Goal: Task Accomplishment & Management: Use online tool/utility

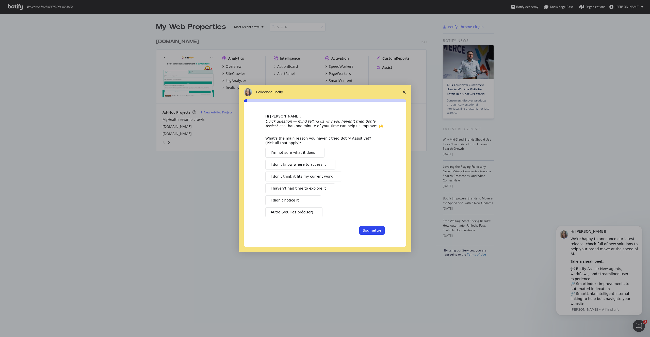
click at [404, 92] on polygon "Fermer l'enquête" at bounding box center [404, 92] width 3 height 3
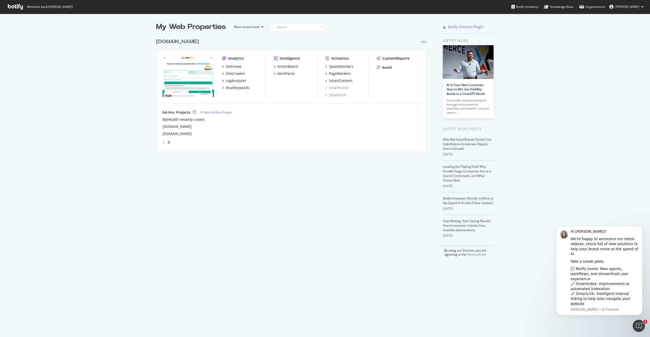
click at [240, 127] on div "[DOMAIN_NAME]" at bounding box center [292, 126] width 258 height 5
click at [220, 113] on div "New Ad-Hoc Project" at bounding box center [218, 112] width 28 height 4
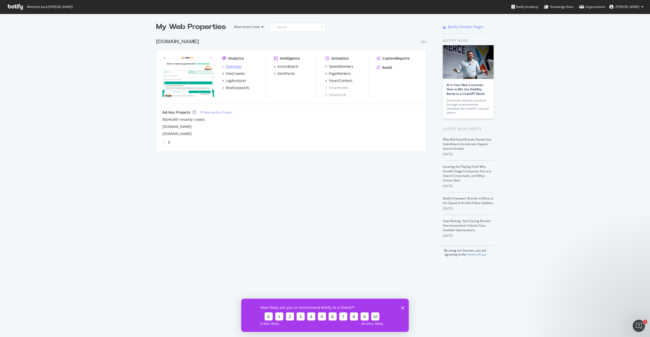
click at [233, 68] on div "Overview" at bounding box center [234, 66] width 16 height 5
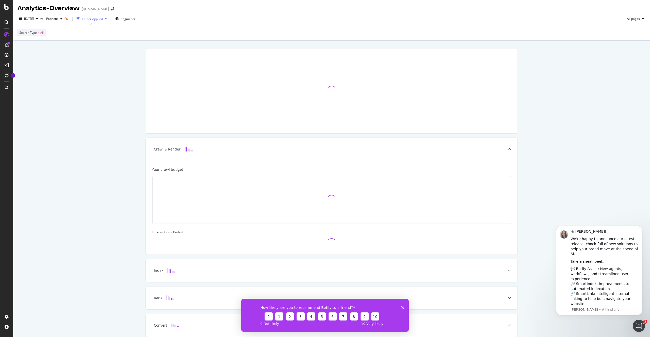
click at [103, 19] on div "1 Filter Applied" at bounding box center [92, 19] width 21 height 4
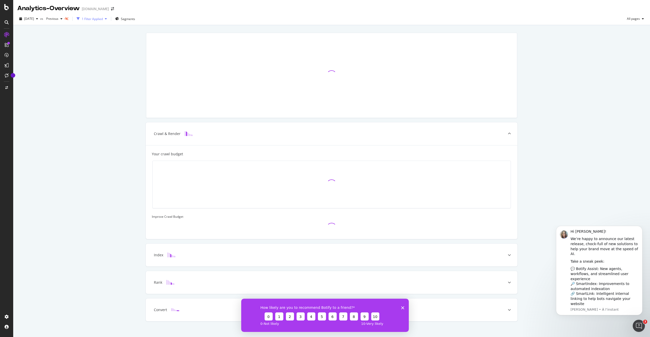
click at [103, 19] on div "1 Filter Applied" at bounding box center [92, 19] width 21 height 4
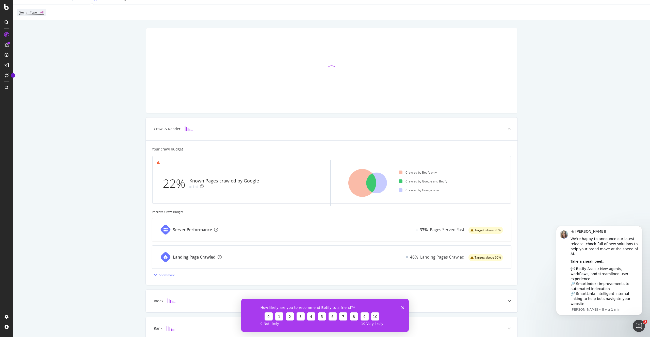
scroll to position [73, 0]
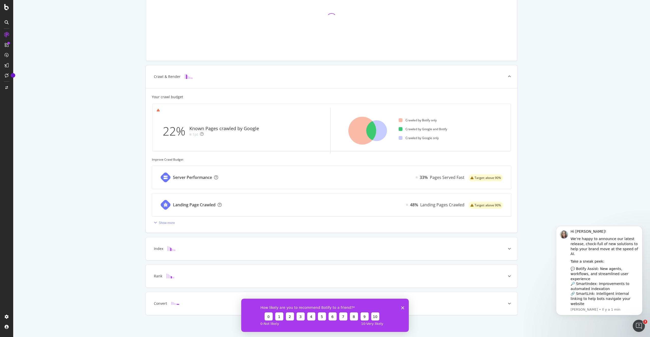
click at [223, 179] on div "Server Performance" at bounding box center [188, 177] width 72 height 23
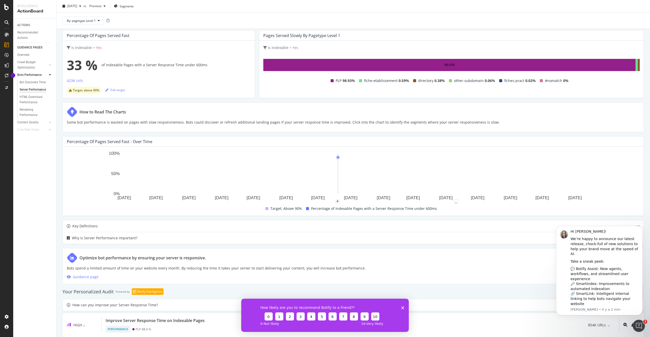
scroll to position [42, 0]
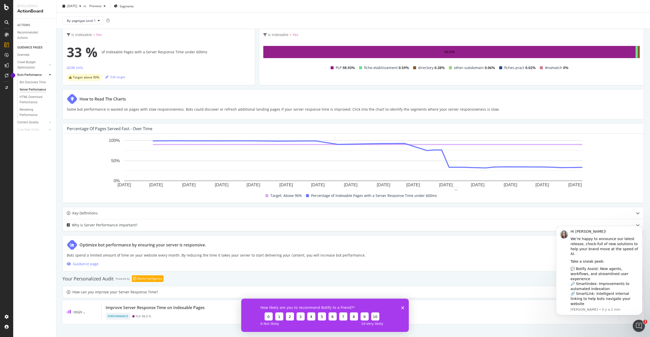
click at [404, 306] on div "How likely are you to recommend Botify to a friend? 0 1 2 3 4 5 6 7 8 9 10 0 - …" at bounding box center [325, 315] width 168 height 33
click at [404, 306] on icon "Fermer l'enquête" at bounding box center [402, 307] width 3 height 3
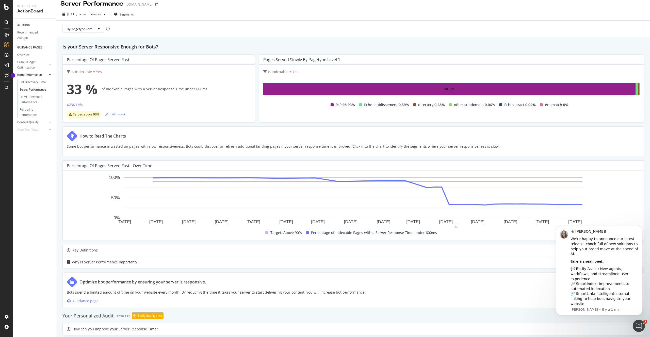
scroll to position [1, 0]
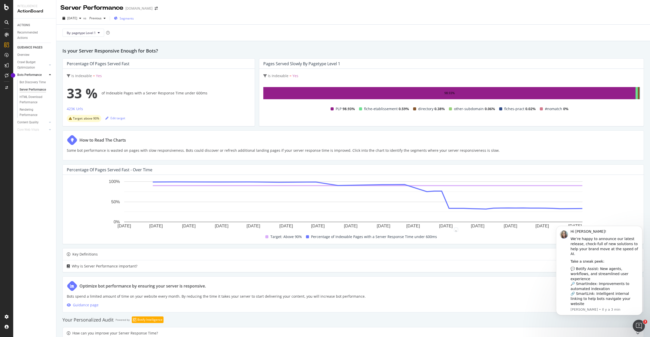
click at [133, 17] on span "Segments" at bounding box center [127, 18] width 14 height 4
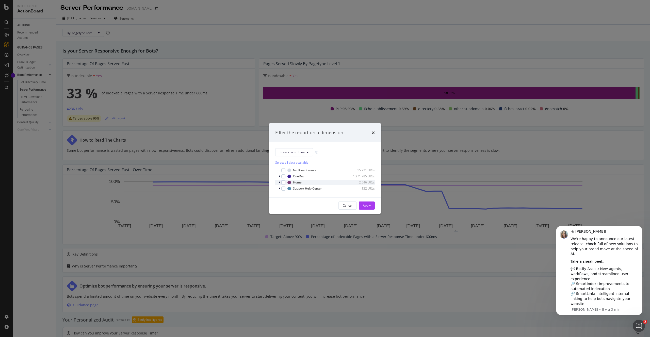
click at [281, 182] on div "modal" at bounding box center [279, 182] width 3 height 5
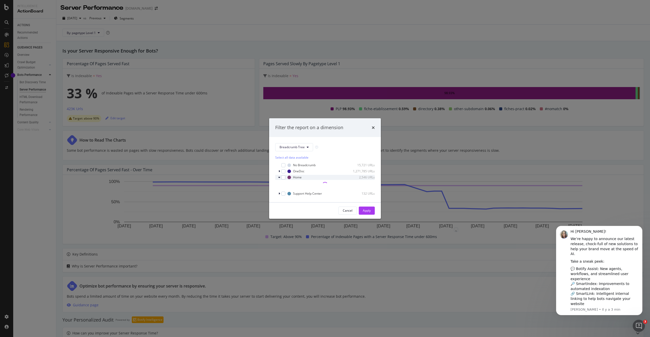
click at [280, 178] on div "modal" at bounding box center [279, 177] width 3 height 5
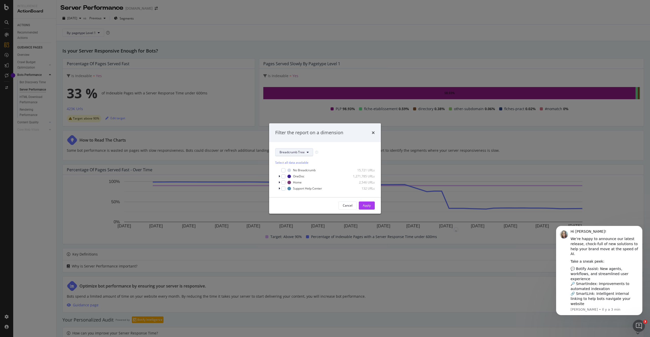
click at [308, 151] on icon "modal" at bounding box center [308, 152] width 2 height 3
click at [372, 133] on icon "times" at bounding box center [373, 133] width 3 height 4
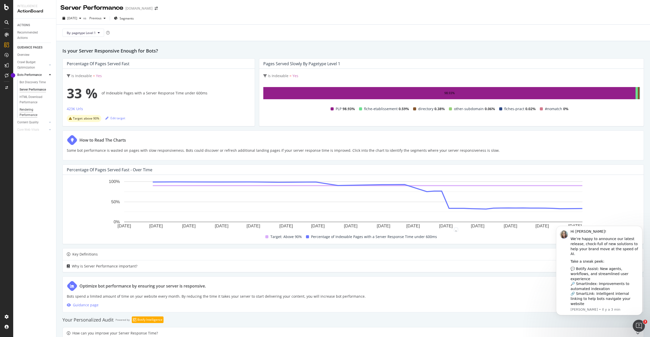
click at [32, 112] on div "Rendering Performance" at bounding box center [34, 112] width 28 height 11
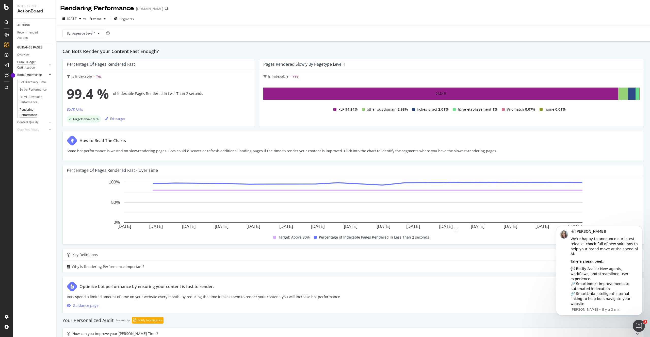
click at [28, 63] on div "Crawl Budget Optimization" at bounding box center [30, 65] width 27 height 11
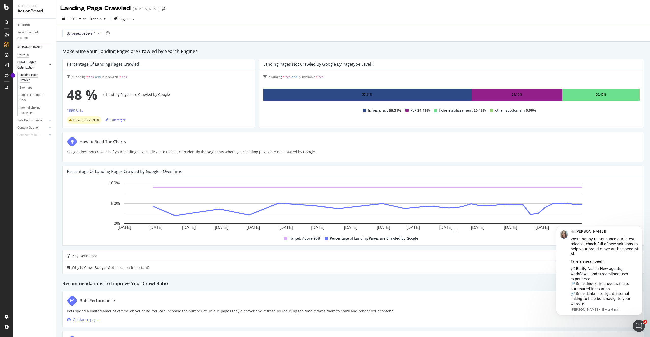
click at [26, 55] on div "Overview" at bounding box center [23, 54] width 12 height 5
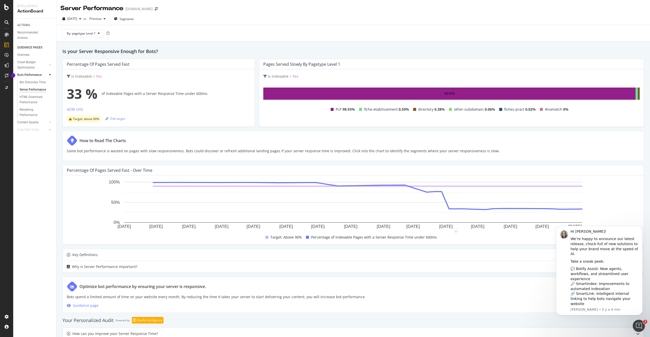
click at [179, 52] on h2 "Is your Server Responsive Enough for Bots?" at bounding box center [353, 51] width 582 height 7
click at [443, 193] on circle "A chart." at bounding box center [441, 191] width 3 height 3
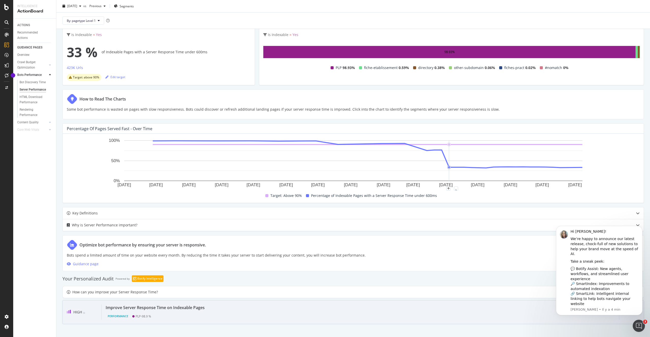
click at [179, 308] on div "Improve Server Response Time on Indexable Pages" at bounding box center [155, 308] width 99 height 6
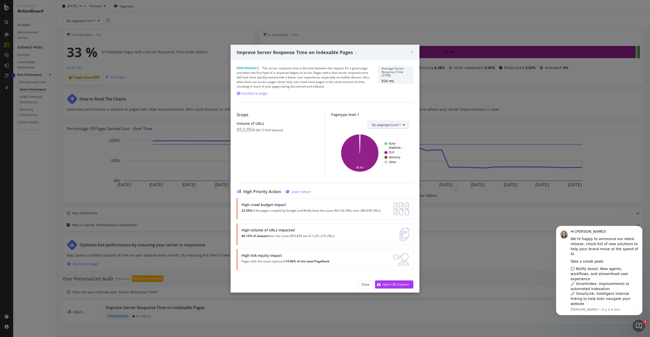
click at [402, 121] on button "By: pagetype Level 1" at bounding box center [389, 125] width 42 height 8
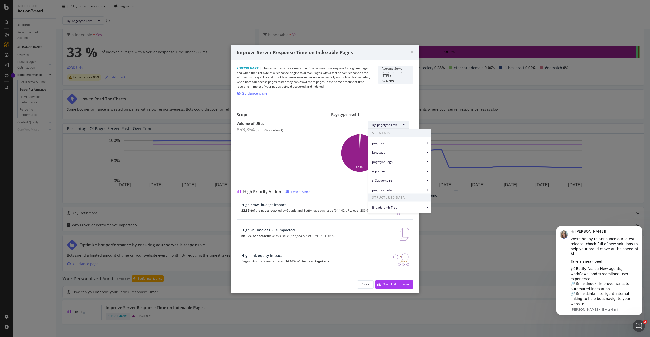
click at [400, 123] on span "By: pagetype Level 1" at bounding box center [386, 125] width 29 height 4
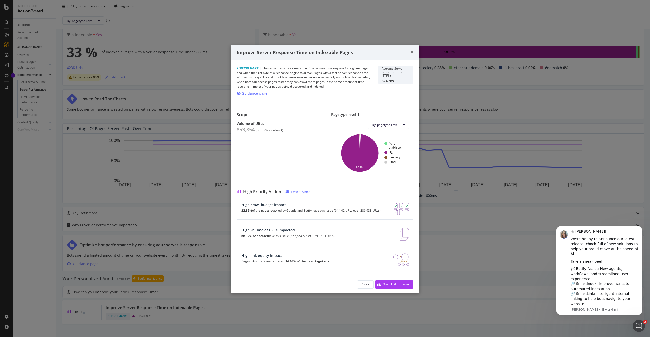
click at [412, 53] on span "×" at bounding box center [411, 51] width 3 height 7
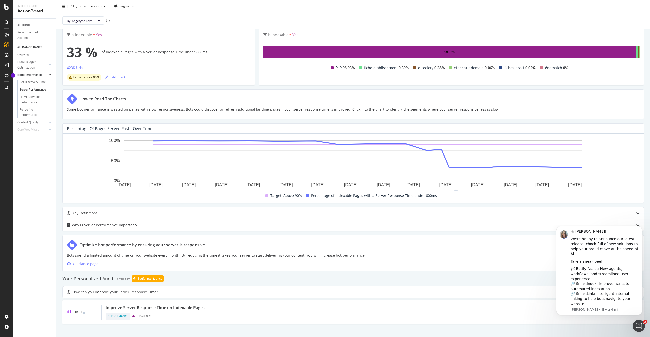
click at [329, 25] on div "By: pagetype Level 1" at bounding box center [353, 20] width 586 height 16
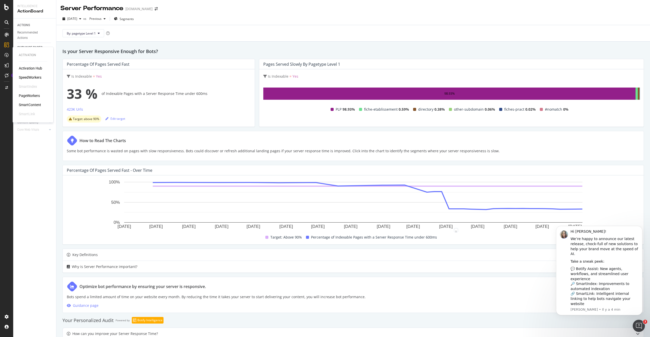
click at [5, 55] on icon at bounding box center [7, 55] width 4 height 4
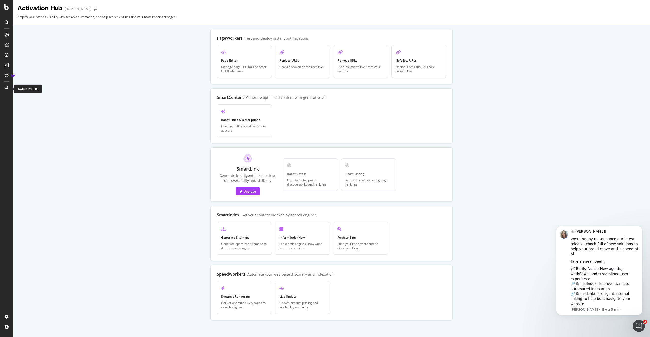
click at [8, 87] on icon at bounding box center [6, 87] width 3 height 3
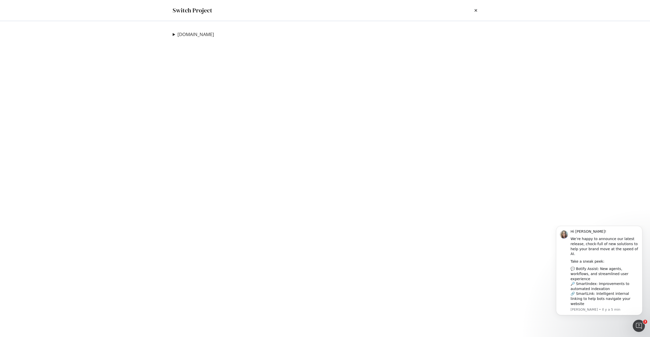
click at [176, 36] on summary "[DOMAIN_NAME]" at bounding box center [193, 34] width 41 height 7
click at [200, 62] on link "[DOMAIN_NAME]" at bounding box center [197, 63] width 41 height 5
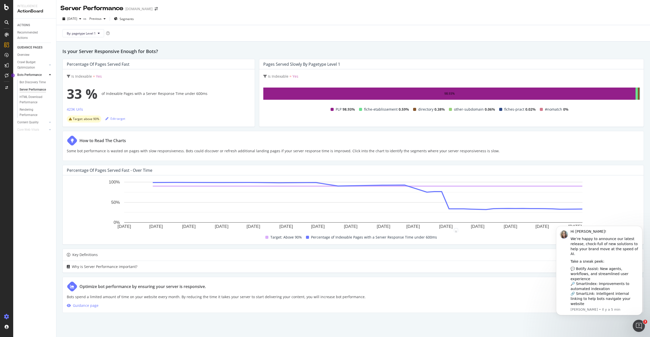
click at [8, 316] on icon at bounding box center [6, 316] width 5 height 5
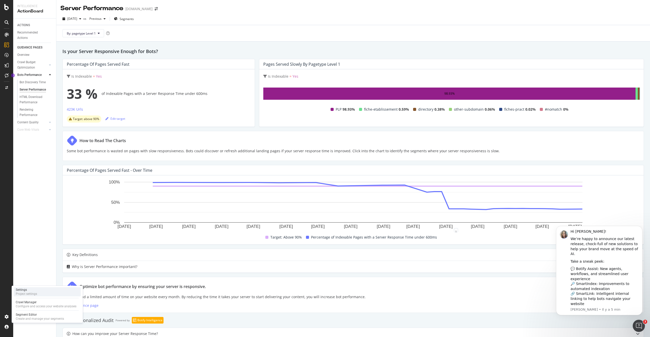
click at [32, 291] on div "Settings" at bounding box center [26, 290] width 21 height 4
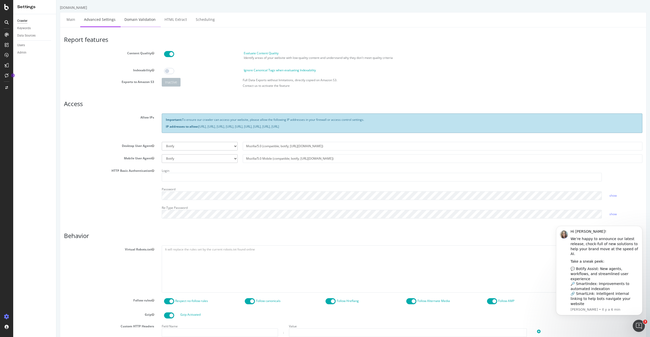
click at [146, 20] on link "Domain Validation" at bounding box center [140, 19] width 39 height 14
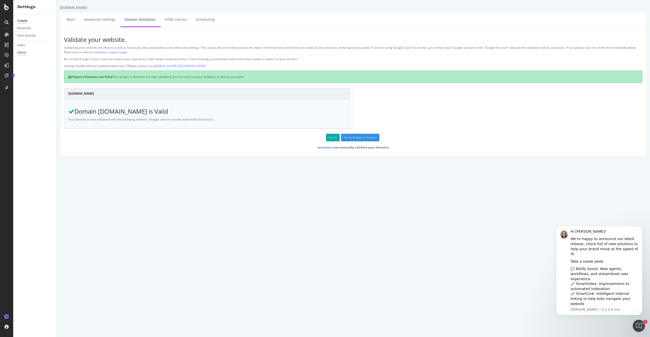
click at [24, 52] on div "Admin" at bounding box center [21, 52] width 9 height 5
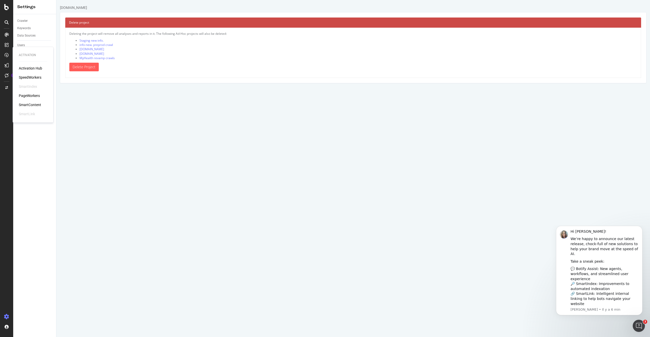
click at [32, 69] on div "Activation Hub" at bounding box center [30, 68] width 23 height 5
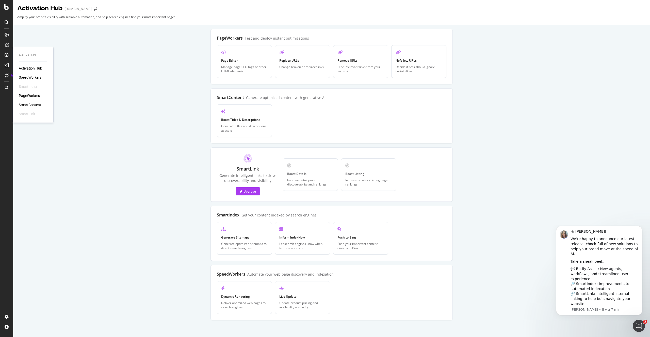
click at [31, 96] on div "PageWorkers" at bounding box center [29, 95] width 21 height 5
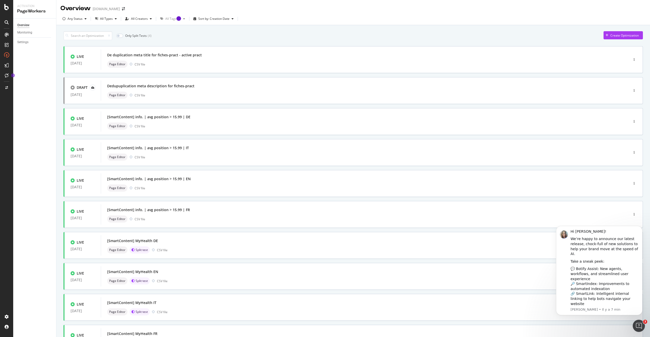
click at [24, 45] on div "Settings" at bounding box center [36, 42] width 39 height 7
click at [23, 42] on div "Settings" at bounding box center [22, 42] width 11 height 5
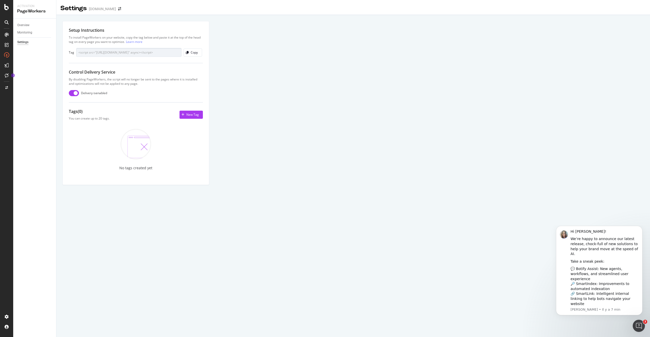
click at [101, 37] on div "To install PageWorkers on your website, copy the tag below and paste it at the …" at bounding box center [136, 39] width 134 height 9
click at [97, 37] on div "To install PageWorkers on your website, copy the tag below and paste it at the …" at bounding box center [136, 39] width 134 height 9
click at [185, 115] on div "button" at bounding box center [183, 114] width 7 height 3
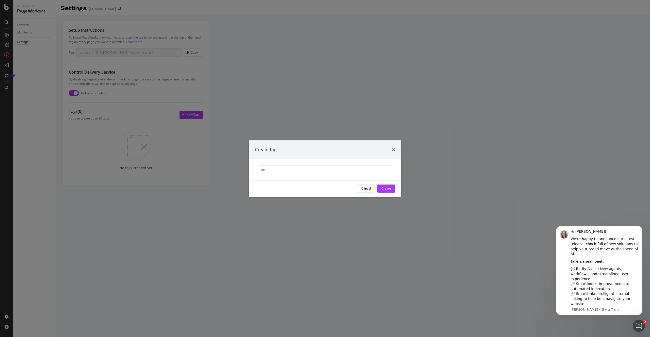
type input "n"
type input "New info tag"
click at [388, 188] on div "Create" at bounding box center [387, 188] width 10 height 4
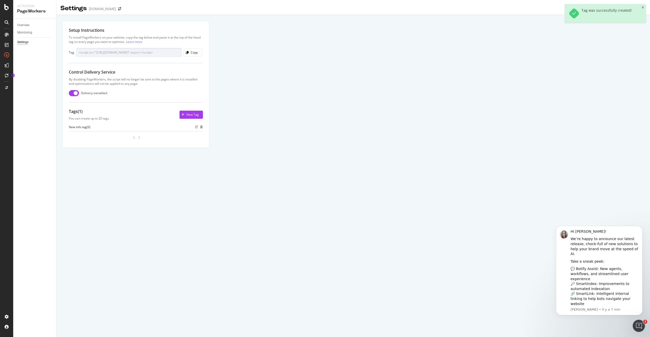
click at [84, 127] on div "New info tag ( 0 )" at bounding box center [80, 127] width 22 height 4
click at [196, 128] on icon "edit" at bounding box center [196, 126] width 3 height 3
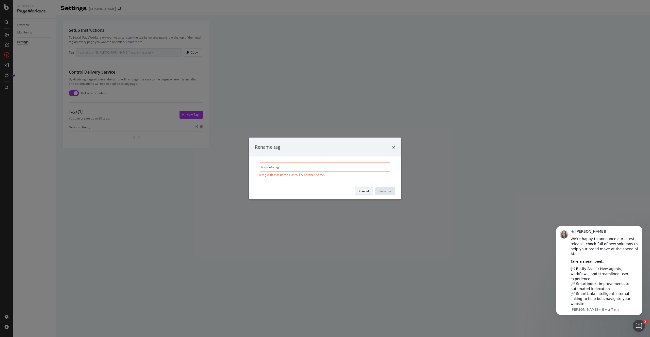
click at [362, 193] on div "Cancel" at bounding box center [364, 191] width 10 height 4
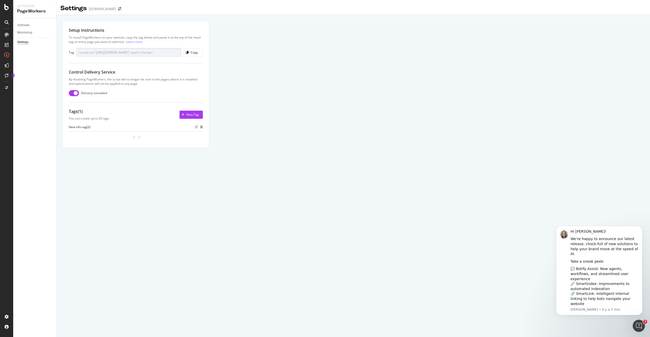
click at [137, 138] on div "angle-left" at bounding box center [134, 138] width 7 height 8
click at [103, 131] on div "New info tag ( 0 )" at bounding box center [136, 133] width 134 height 17
click at [98, 127] on div "New info tag ( 0 )" at bounding box center [136, 127] width 134 height 4
click at [98, 126] on div "New info tag ( 0 )" at bounding box center [136, 127] width 134 height 4
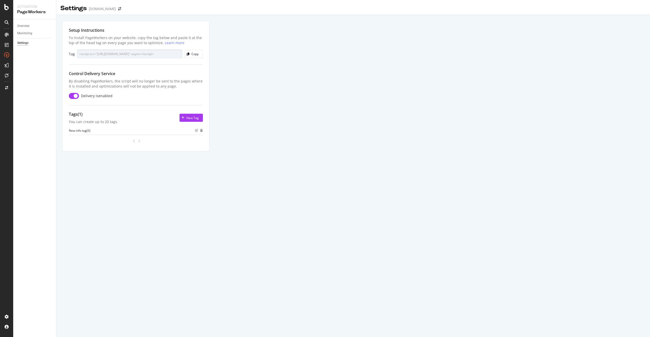
click at [84, 131] on div "New info tag ( 0 )" at bounding box center [80, 131] width 22 height 4
click at [86, 131] on div "New info tag ( 0 )" at bounding box center [80, 131] width 22 height 4
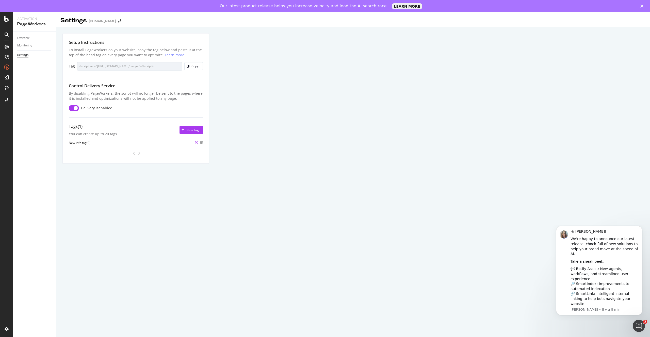
click at [196, 143] on icon "edit" at bounding box center [196, 142] width 3 height 3
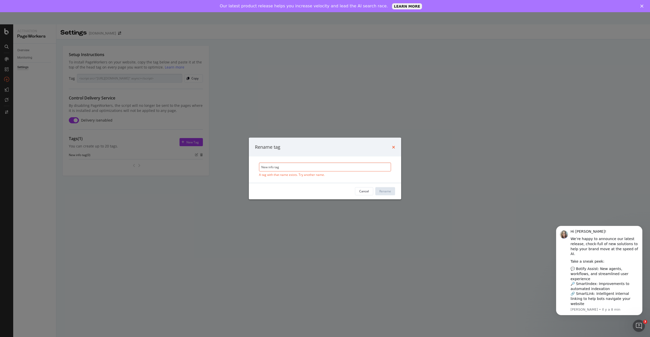
click at [394, 148] on icon "times" at bounding box center [393, 147] width 3 height 4
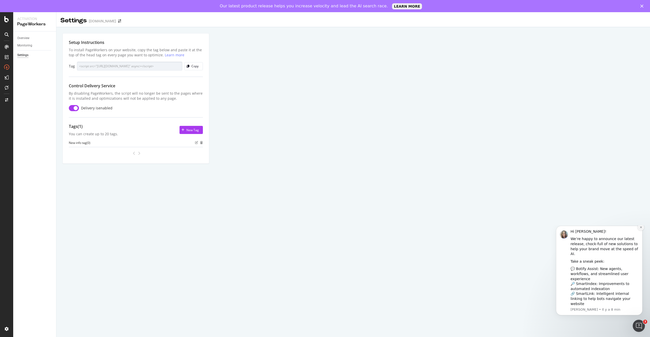
click at [641, 229] on icon "Dismiss notification" at bounding box center [641, 227] width 3 height 3
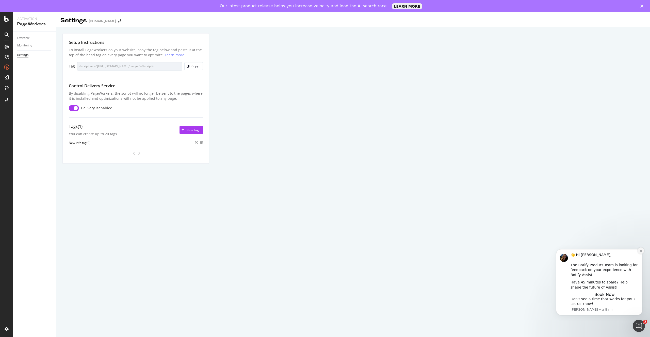
click at [640, 251] on icon "Dismiss notification" at bounding box center [641, 251] width 3 height 3
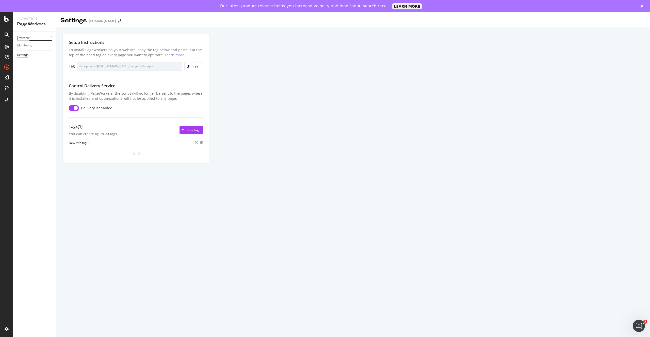
click at [27, 38] on div "Overview" at bounding box center [23, 38] width 12 height 5
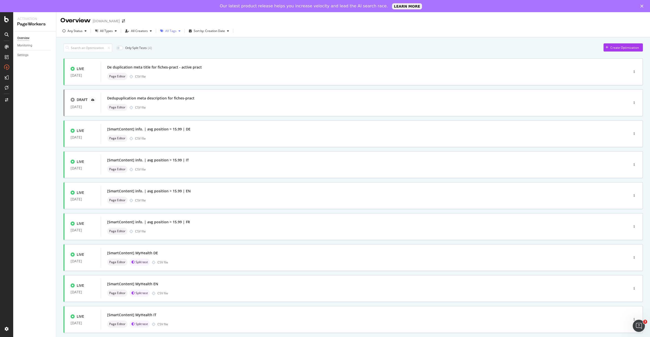
click at [177, 31] on div "button" at bounding box center [180, 30] width 6 height 3
click at [177, 31] on div "Tooltip anchor" at bounding box center [179, 30] width 5 height 5
click at [25, 56] on div "Settings" at bounding box center [22, 55] width 11 height 5
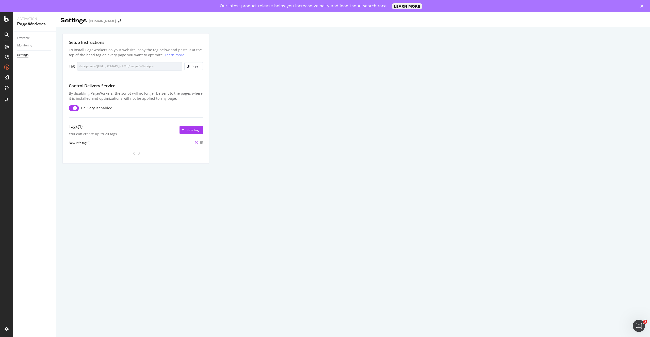
click at [197, 144] on icon "edit" at bounding box center [196, 142] width 3 height 3
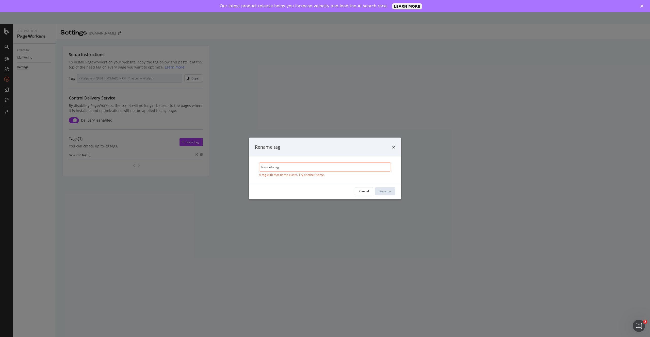
click at [277, 169] on input "New info tag" at bounding box center [325, 167] width 132 height 9
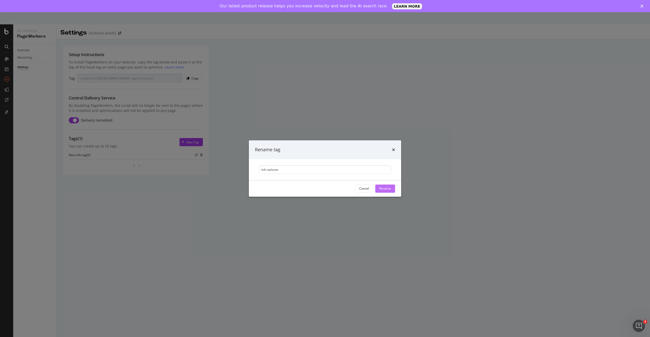
type input "Info website"
click at [388, 190] on div "Rename" at bounding box center [385, 188] width 12 height 4
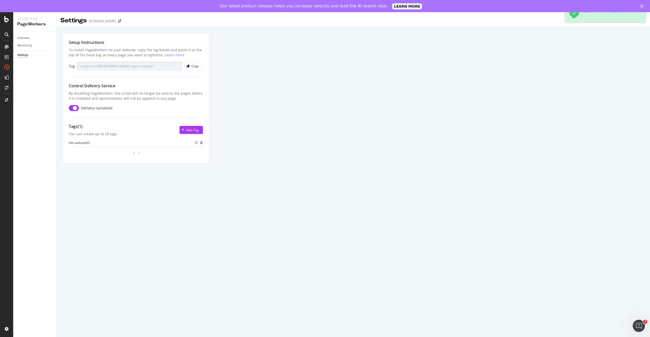
click at [156, 178] on div "Setup Instructions To install PageWorkers on your website, copy the tag below a…" at bounding box center [353, 104] width 594 height 154
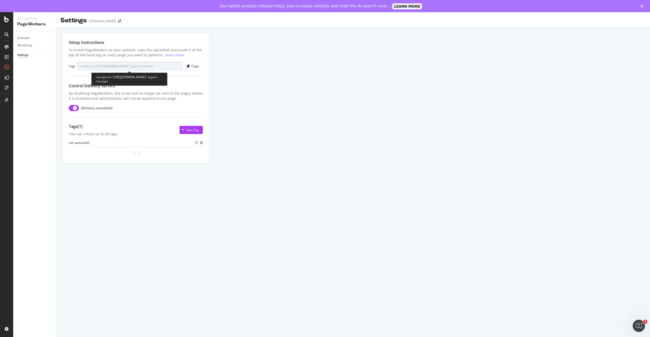
drag, startPoint x: 130, startPoint y: 86, endPoint x: 92, endPoint y: 77, distance: 38.5
click at [92, 77] on div "<script src="[URL][DOMAIN_NAME]" async></script>" at bounding box center [129, 79] width 76 height 13
copy div "<script src="[URL][DOMAIN_NAME]" async></script>"
click at [263, 69] on div "Setup Instructions To install PageWorkers on your website, copy the tag below a…" at bounding box center [353, 104] width 594 height 154
